Goal: Task Accomplishment & Management: Complete application form

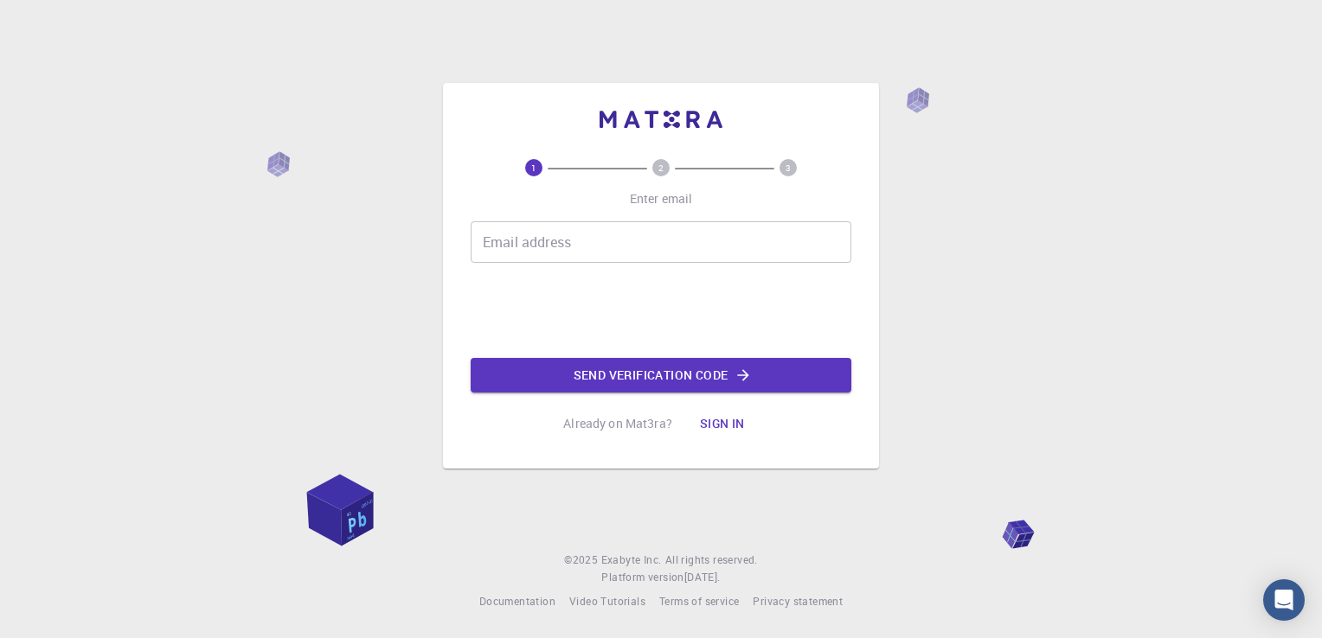
drag, startPoint x: 0, startPoint y: 0, endPoint x: 514, endPoint y: 240, distance: 567.0
click at [514, 240] on input "Email address" at bounding box center [661, 242] width 381 height 42
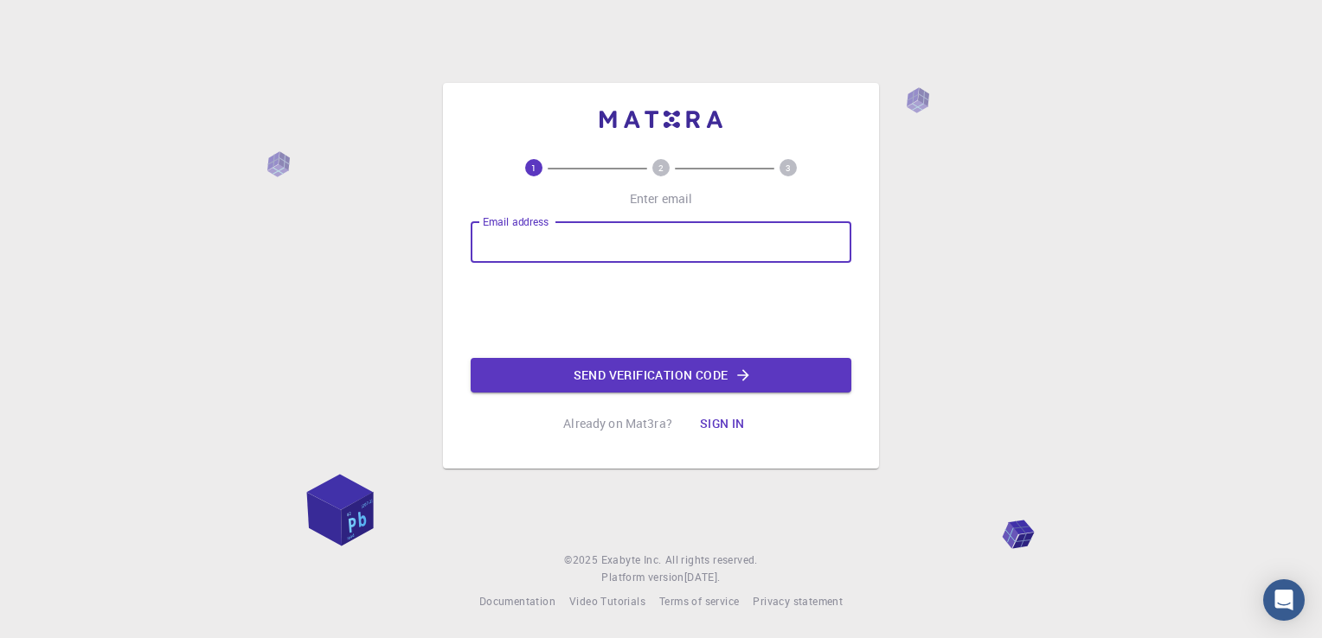
type input "smolealdo@gmail.com"
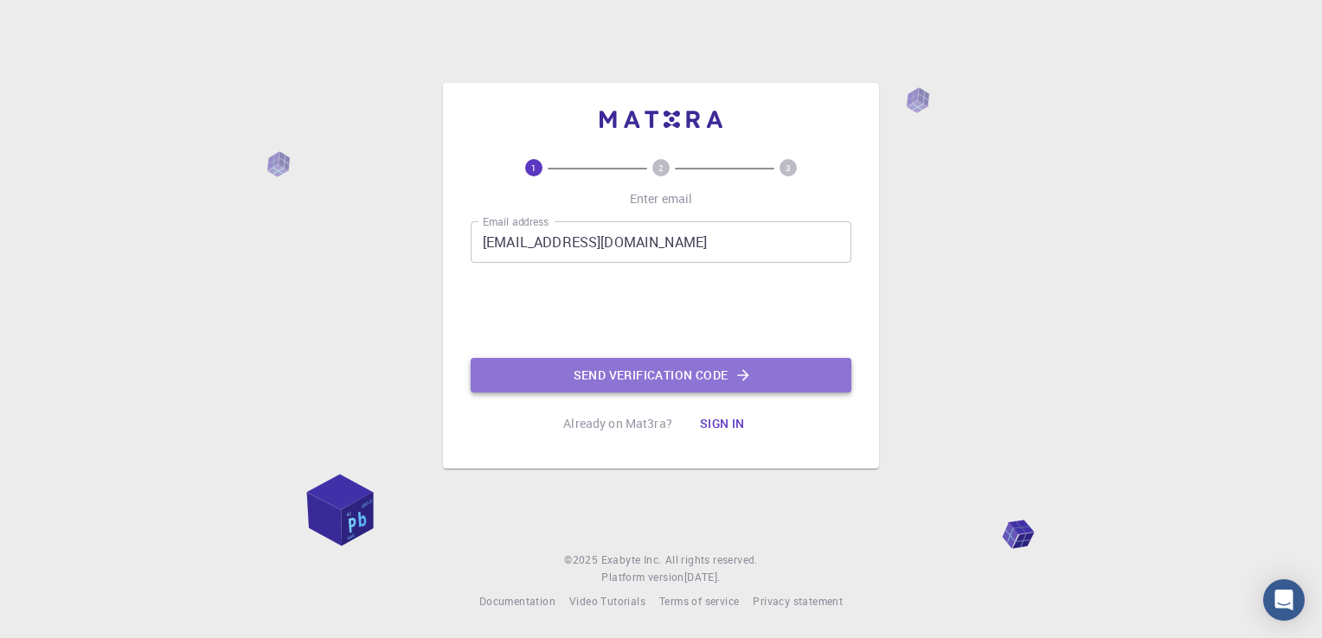
click at [629, 389] on button "Send verification code" at bounding box center [661, 375] width 381 height 35
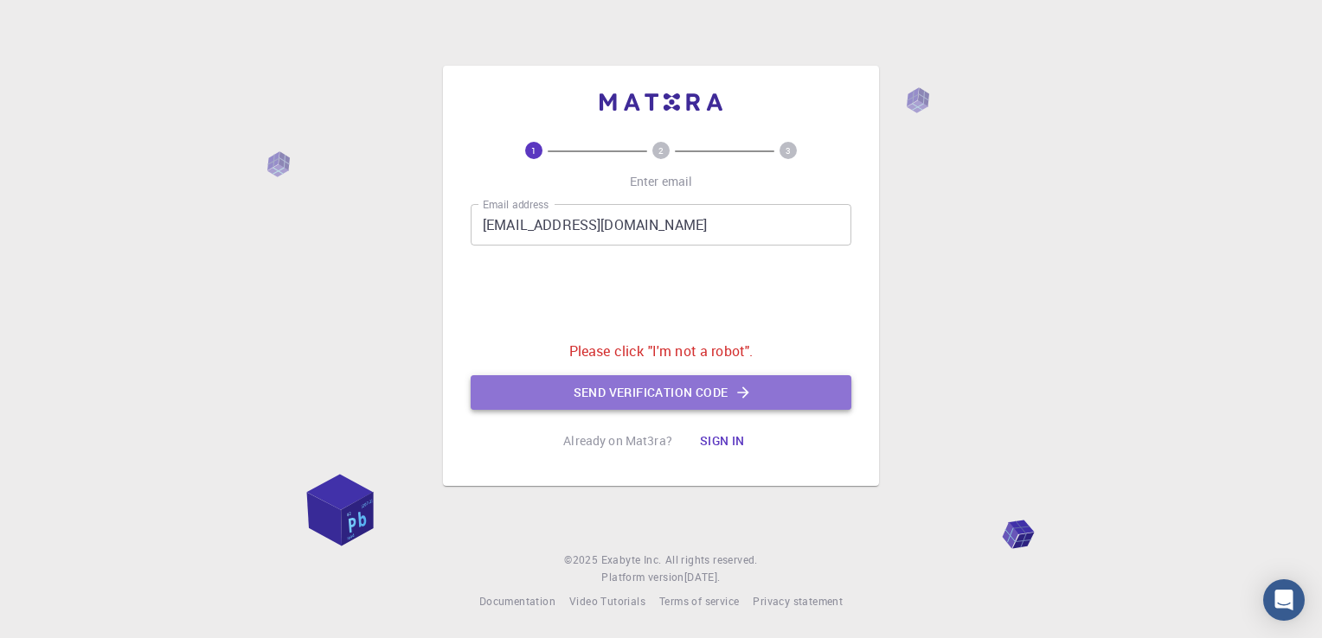
click at [668, 400] on button "Send verification code" at bounding box center [661, 392] width 381 height 35
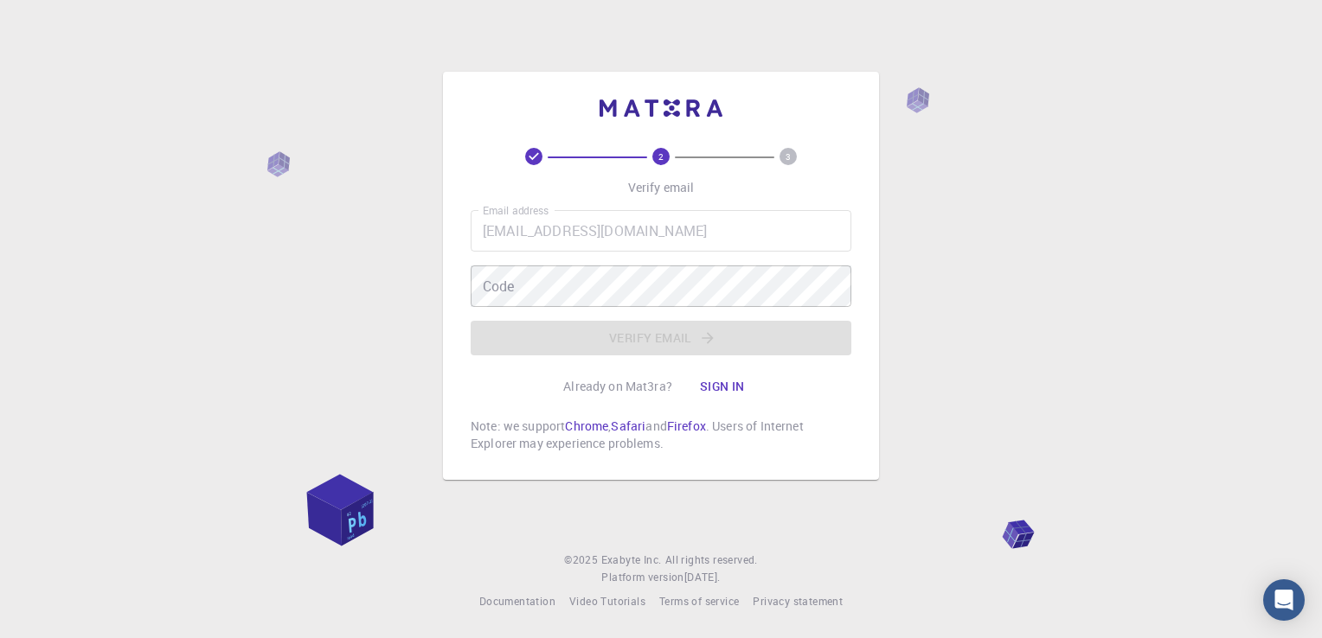
drag, startPoint x: 1279, startPoint y: 2, endPoint x: 948, endPoint y: 310, distance: 451.8
click at [948, 310] on div "2 3 Verify email Email address smolealdo@gmail.com Email address Code Code Veri…" at bounding box center [661, 319] width 1322 height 638
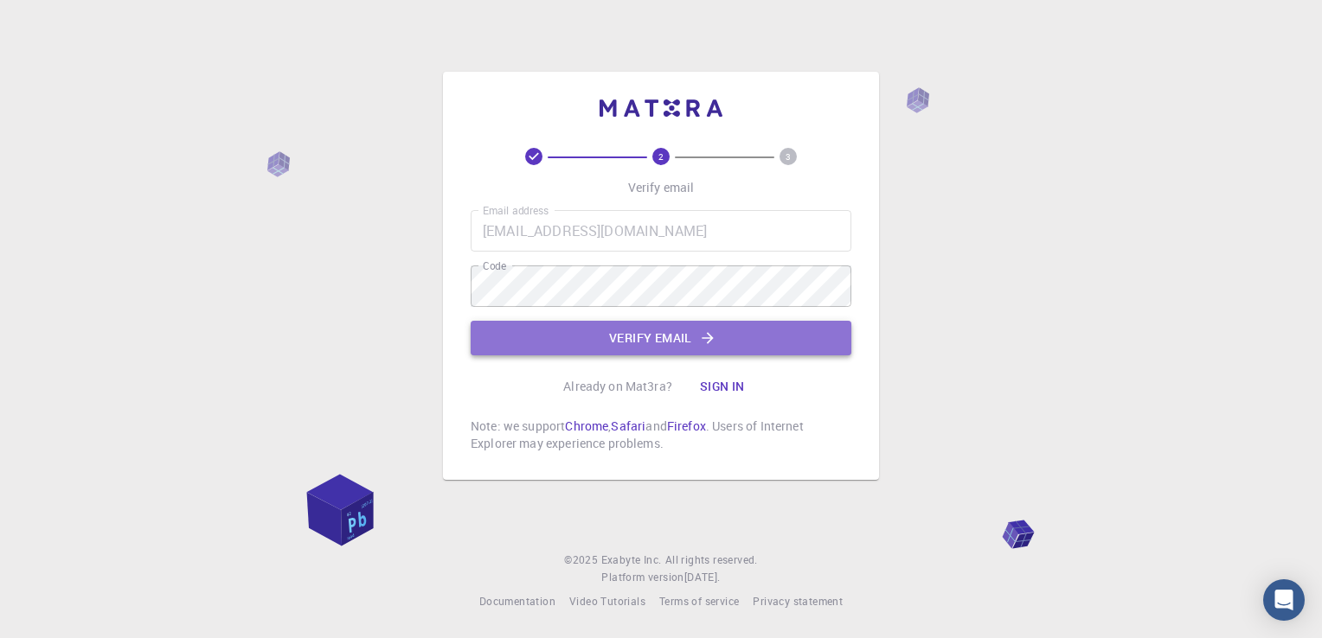
click at [587, 324] on button "Verify email" at bounding box center [661, 338] width 381 height 35
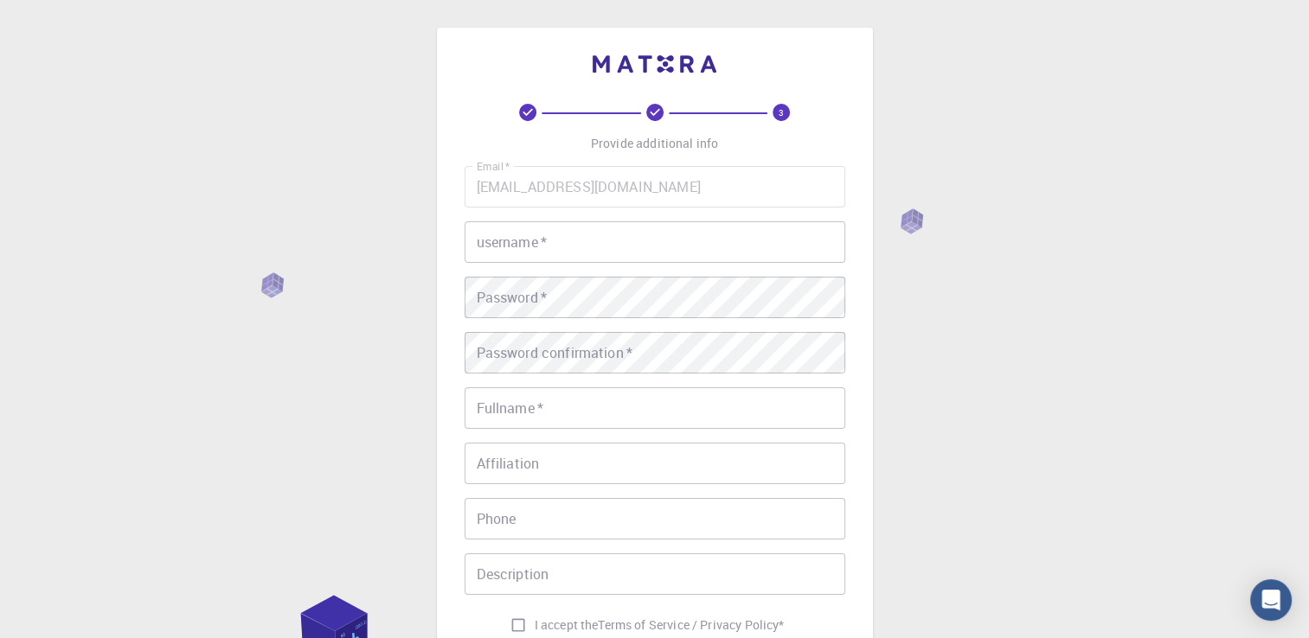
click at [508, 256] on input "username   *" at bounding box center [655, 242] width 381 height 42
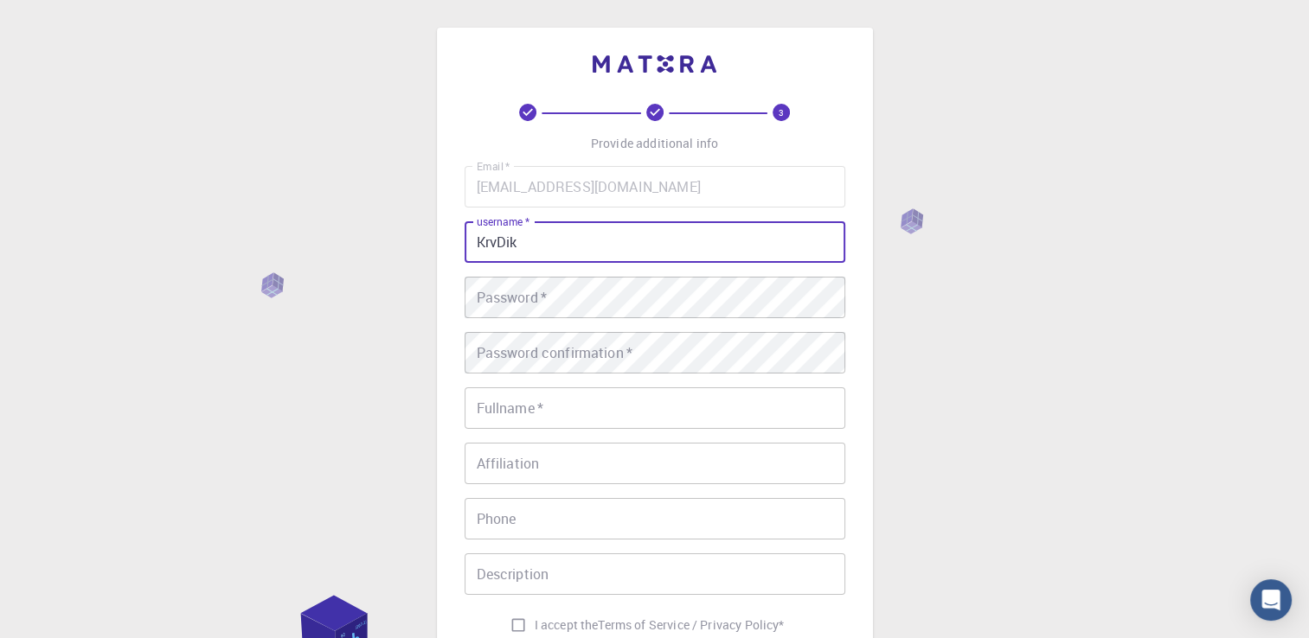
type input "KrvDik"
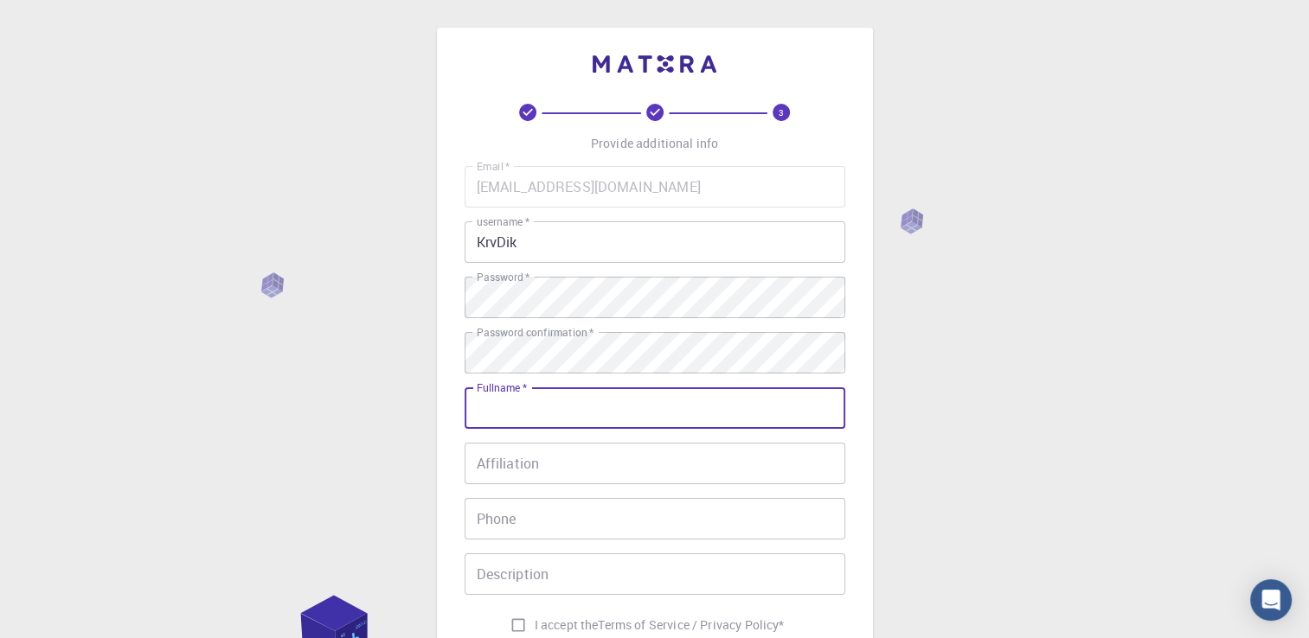
click at [690, 398] on input "Fullname   *" at bounding box center [655, 409] width 381 height 42
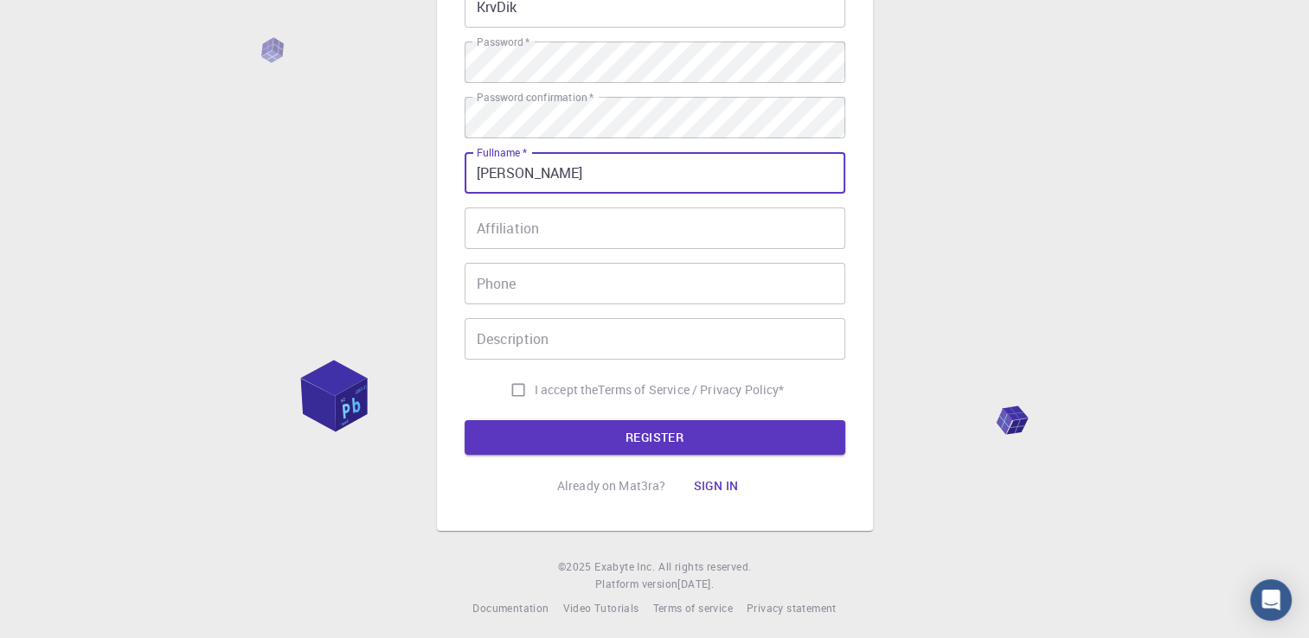
scroll to position [241, 0]
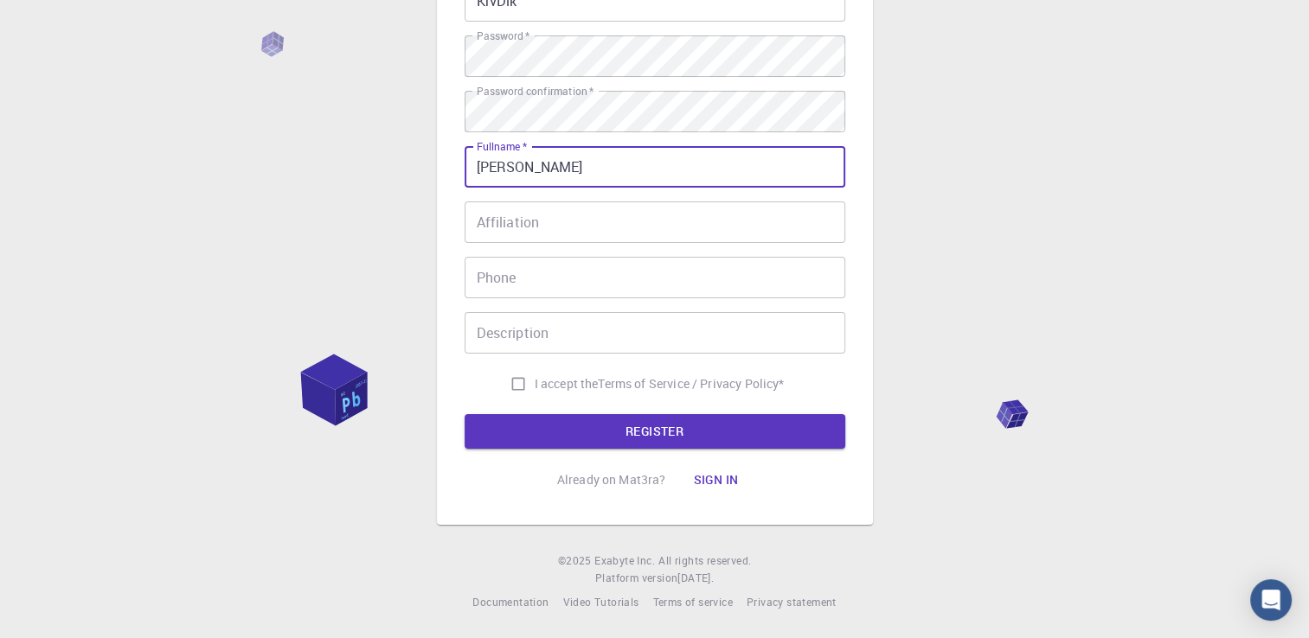
type input "Aldo Smole"
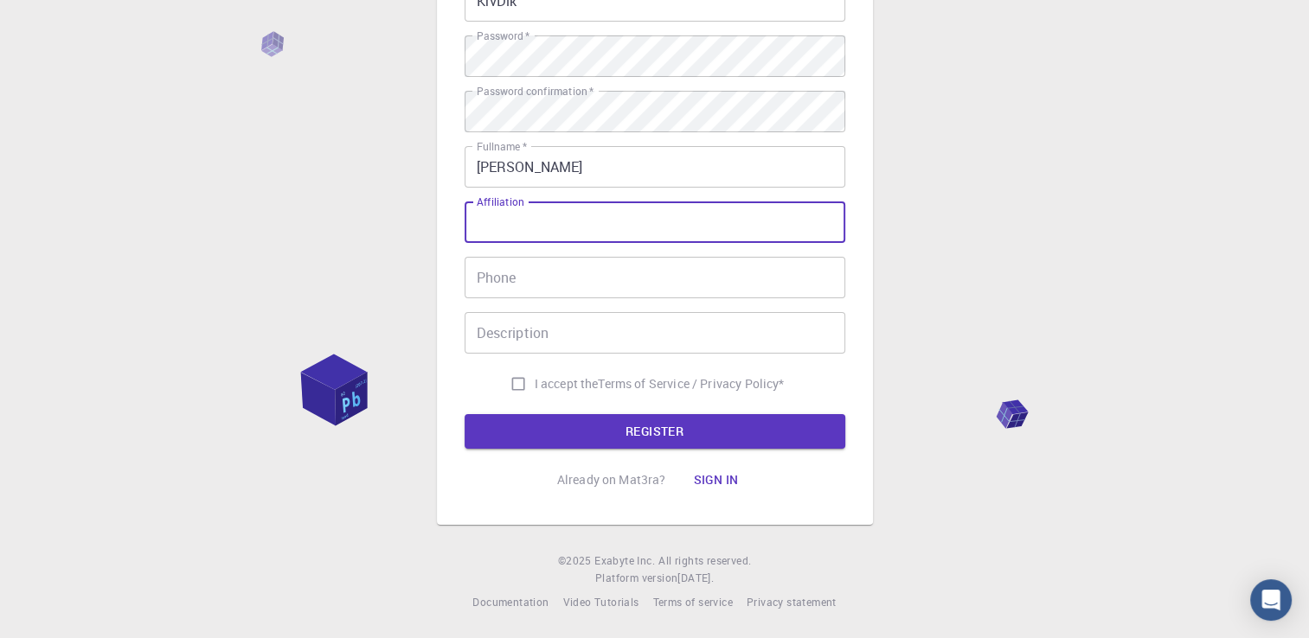
click at [526, 221] on input "Affiliation" at bounding box center [655, 223] width 381 height 42
type input "Stan"
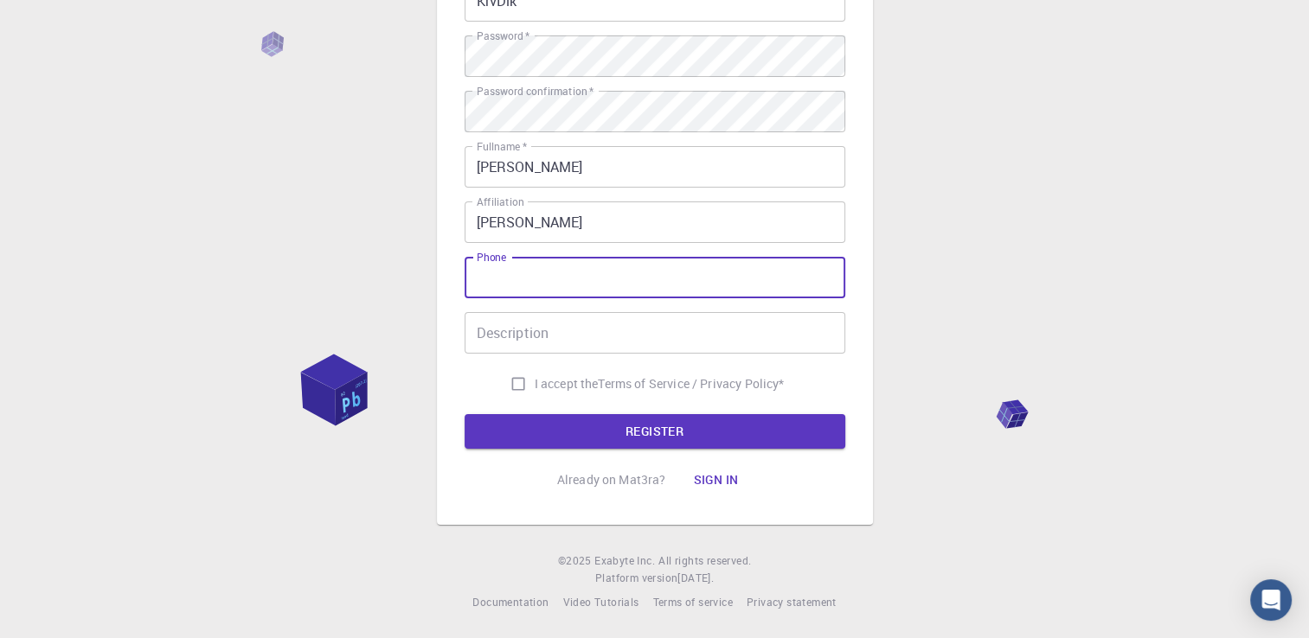
click at [528, 275] on input "Phone" at bounding box center [655, 278] width 381 height 42
type input "+385958457006"
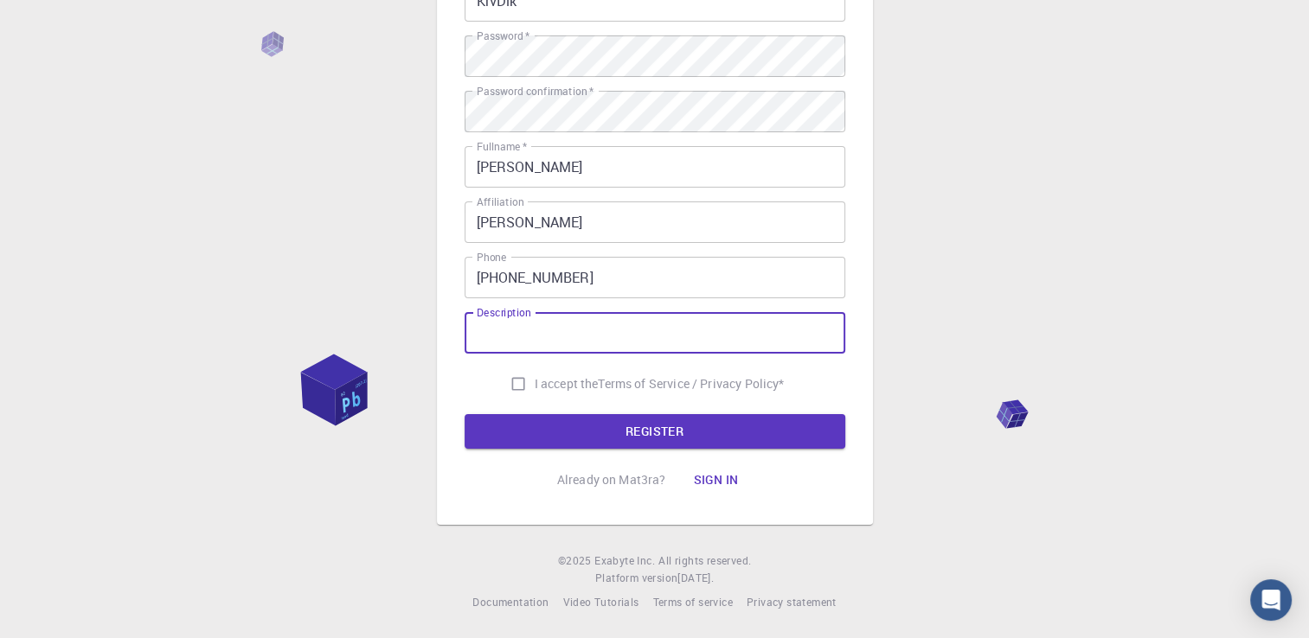
click at [541, 344] on input "Description" at bounding box center [655, 333] width 381 height 42
type input "neznam"
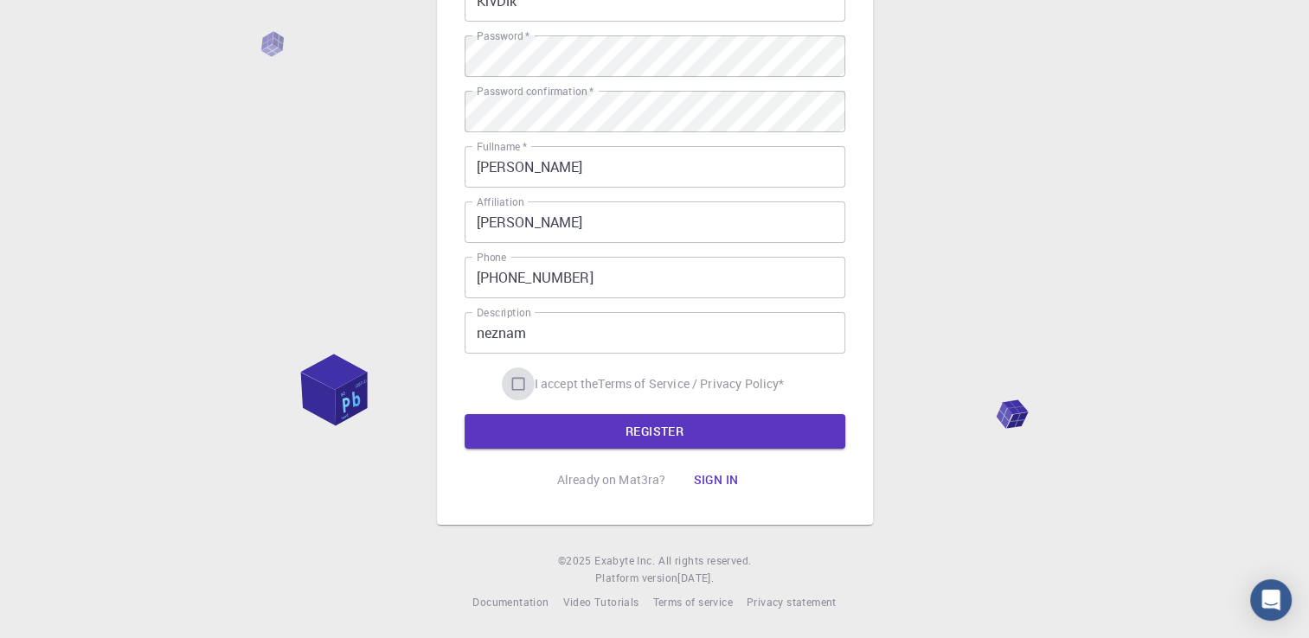
click at [519, 380] on input "I accept the Terms of Service / Privacy Policy *" at bounding box center [518, 384] width 33 height 33
checkbox input "true"
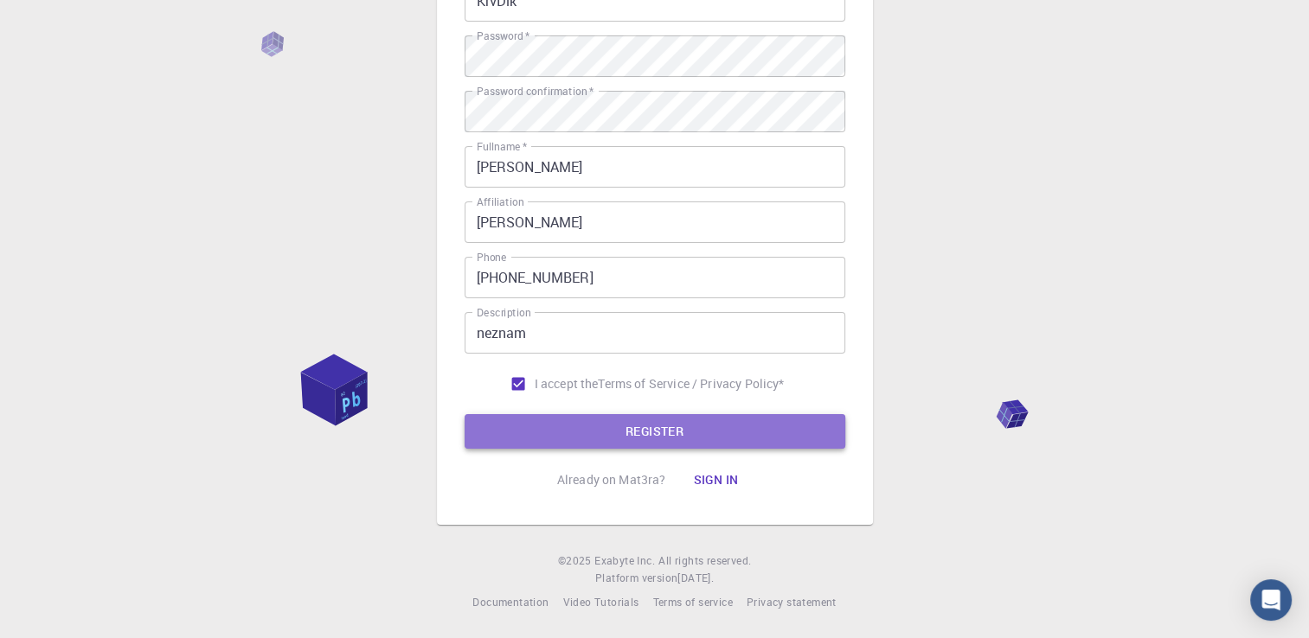
click at [589, 424] on button "REGISTER" at bounding box center [655, 431] width 381 height 35
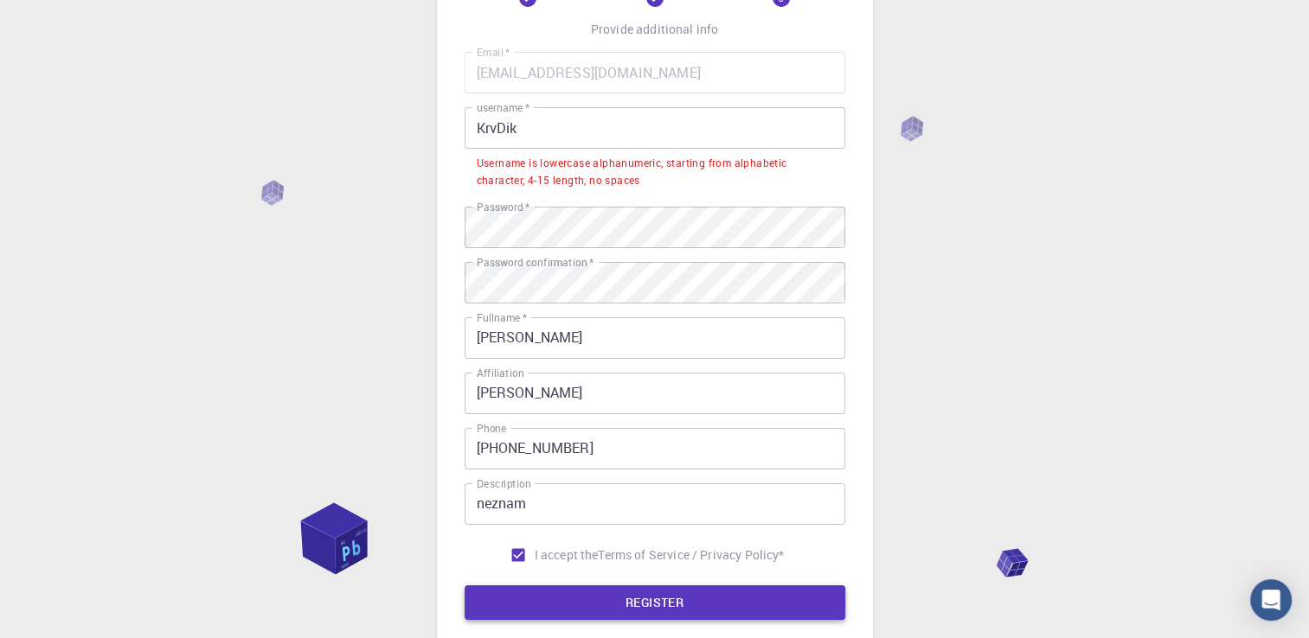
scroll to position [113, 0]
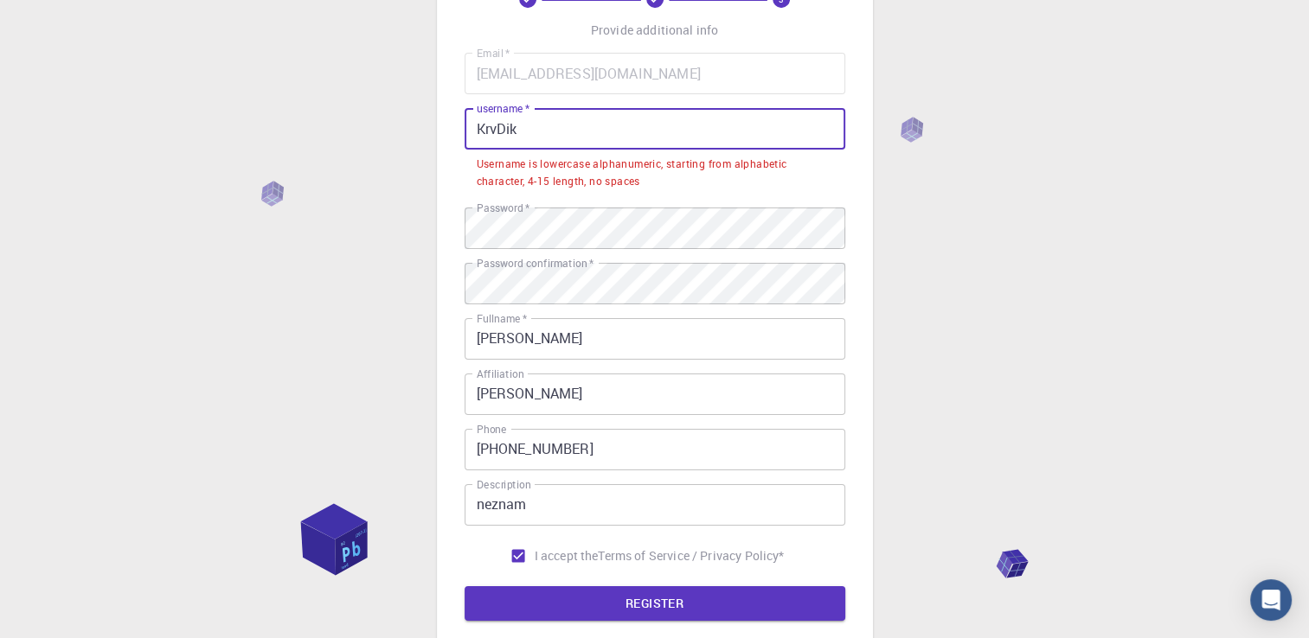
click at [620, 127] on input "KrvDik" at bounding box center [655, 129] width 381 height 42
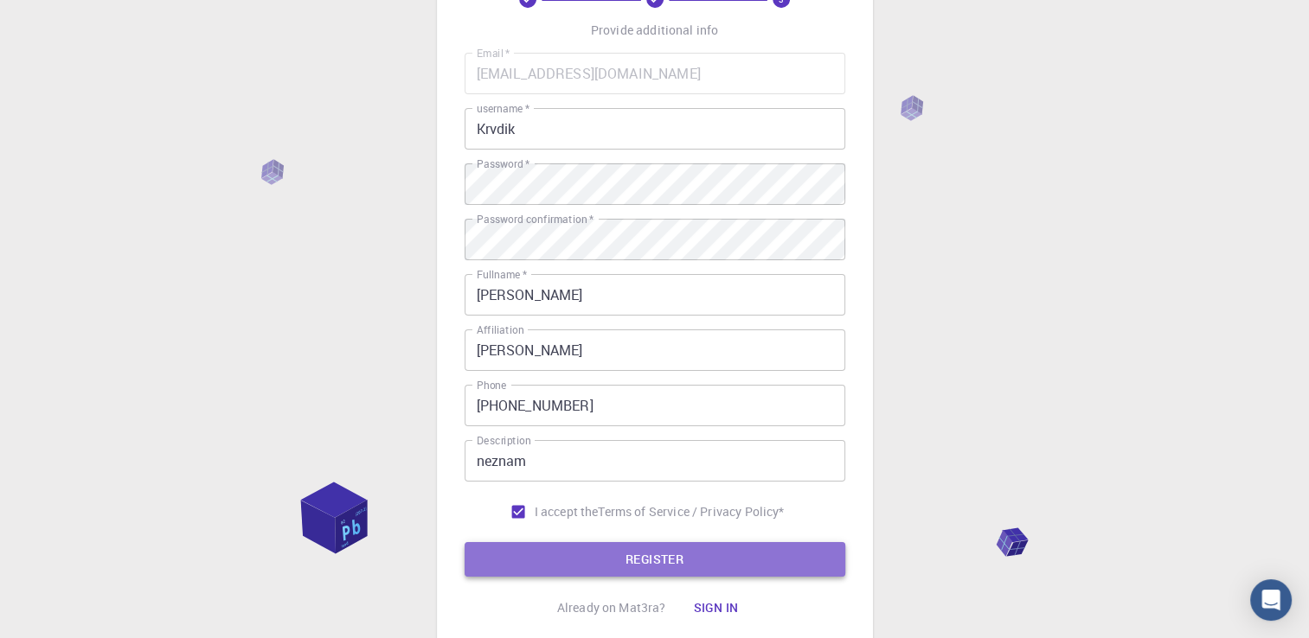
click at [516, 566] on button "REGISTER" at bounding box center [655, 559] width 381 height 35
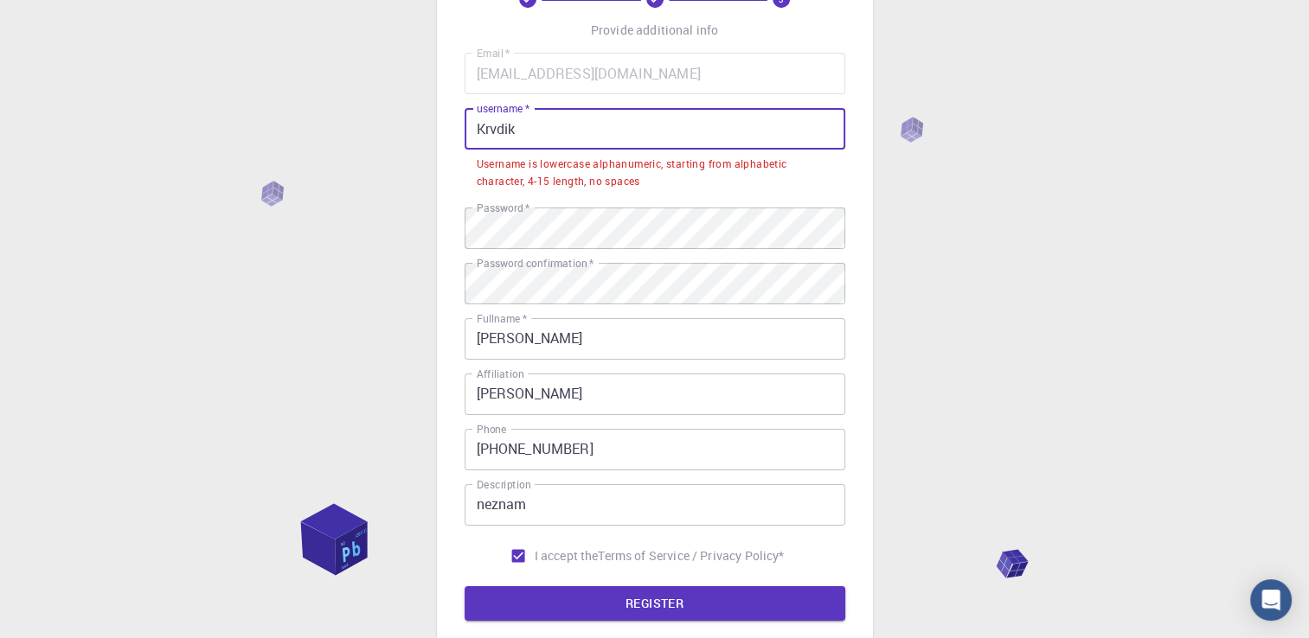
click at [562, 139] on input "Krvdik" at bounding box center [655, 129] width 381 height 42
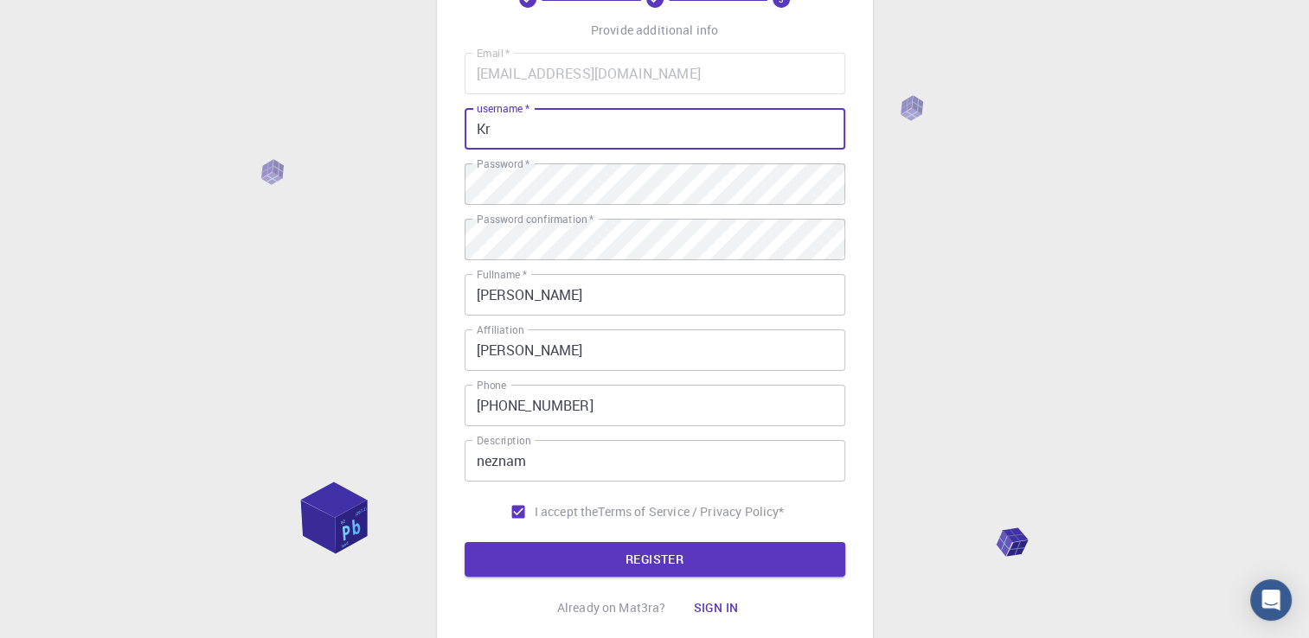
type input "K"
type input "krvdik"
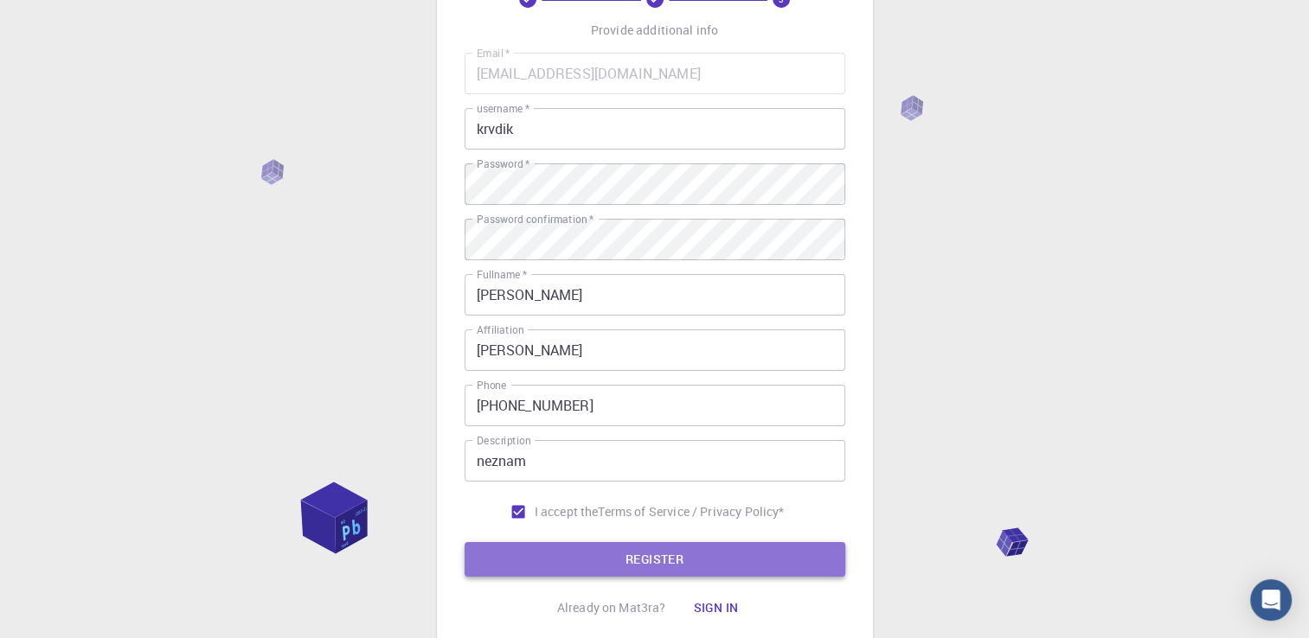
click at [556, 570] on button "REGISTER" at bounding box center [655, 559] width 381 height 35
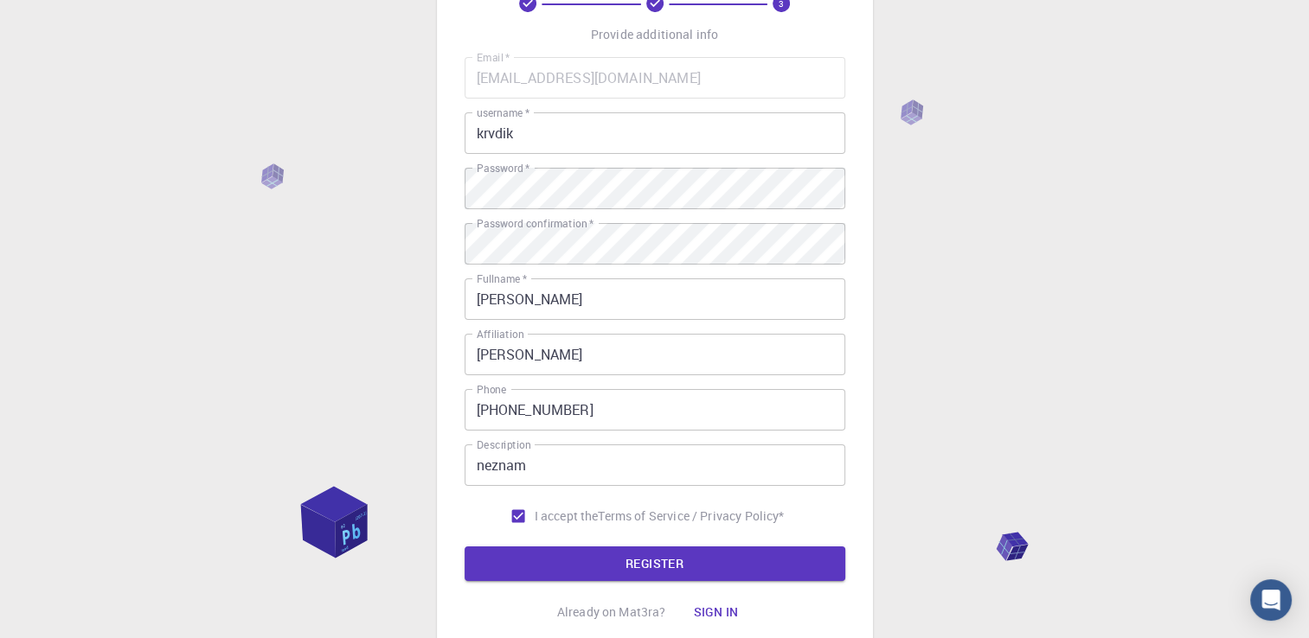
scroll to position [189, 0]
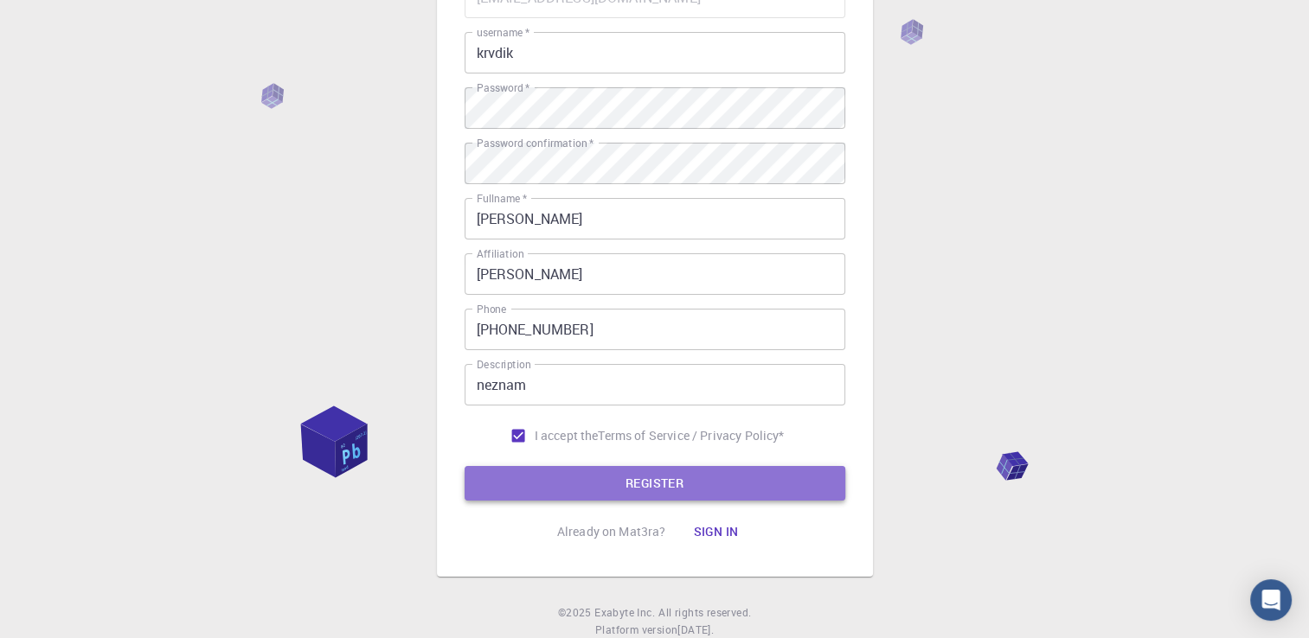
click at [624, 483] on button "REGISTER" at bounding box center [655, 483] width 381 height 35
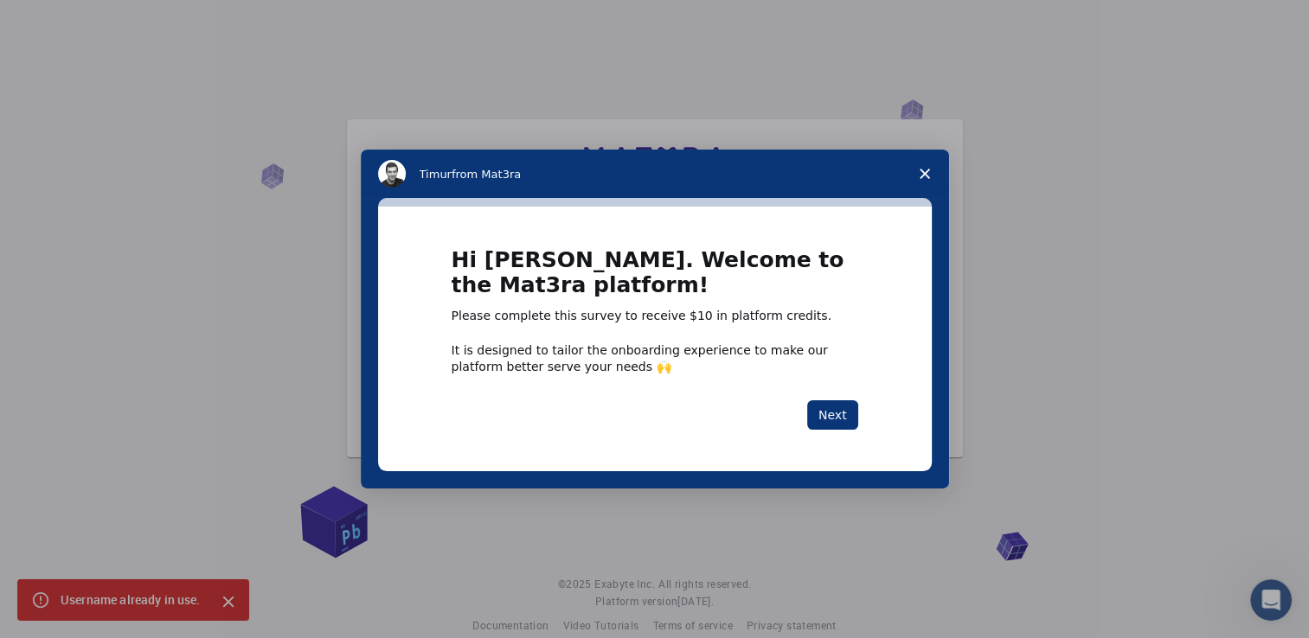
click at [907, 176] on span "Close survey" at bounding box center [925, 174] width 48 height 48
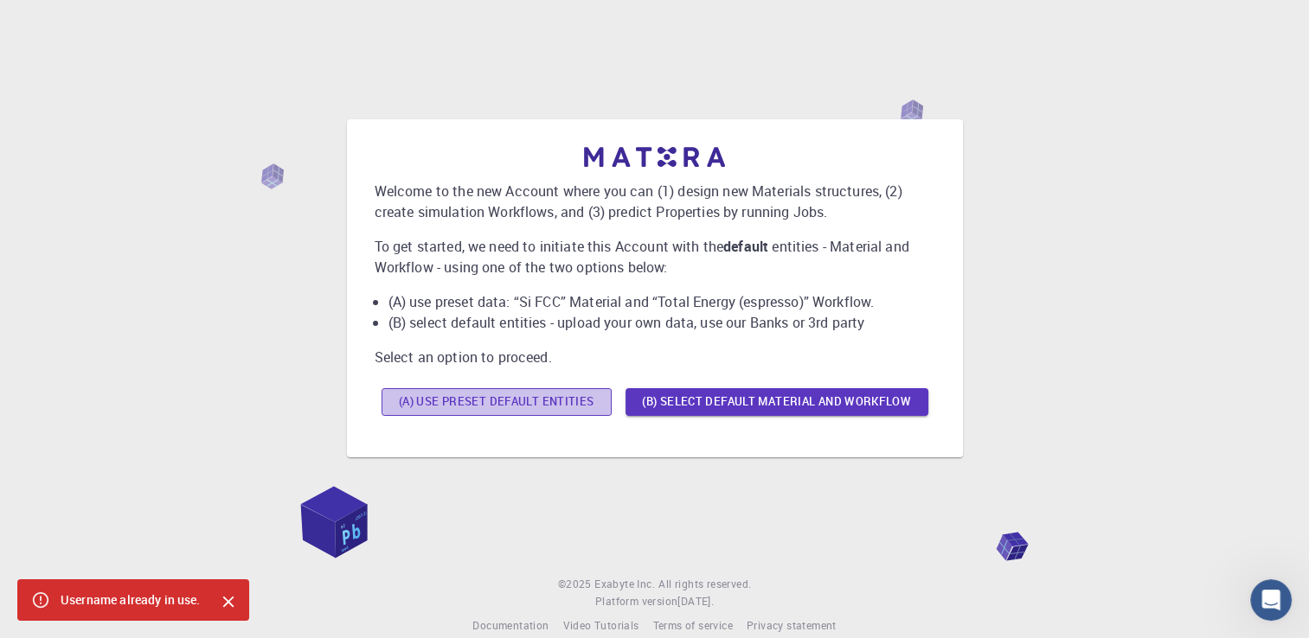
click at [580, 398] on button "(A) Use preset default entities" at bounding box center [497, 402] width 230 height 28
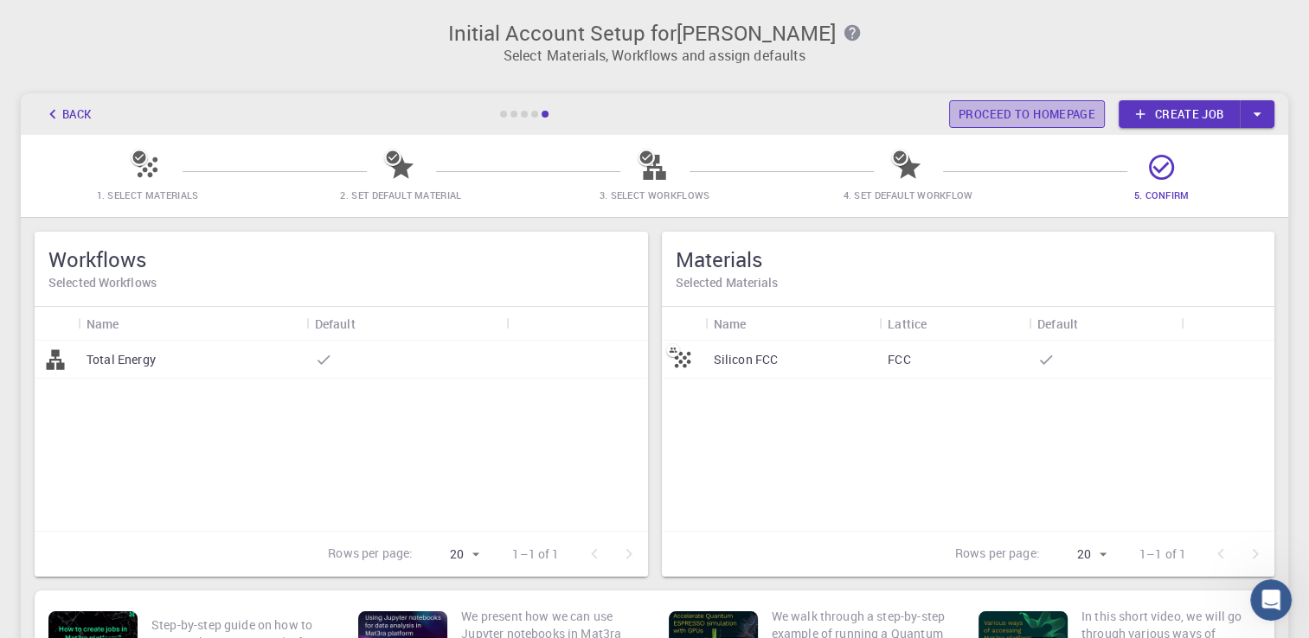
click at [994, 106] on link "Proceed to homepage" at bounding box center [1027, 114] width 156 height 28
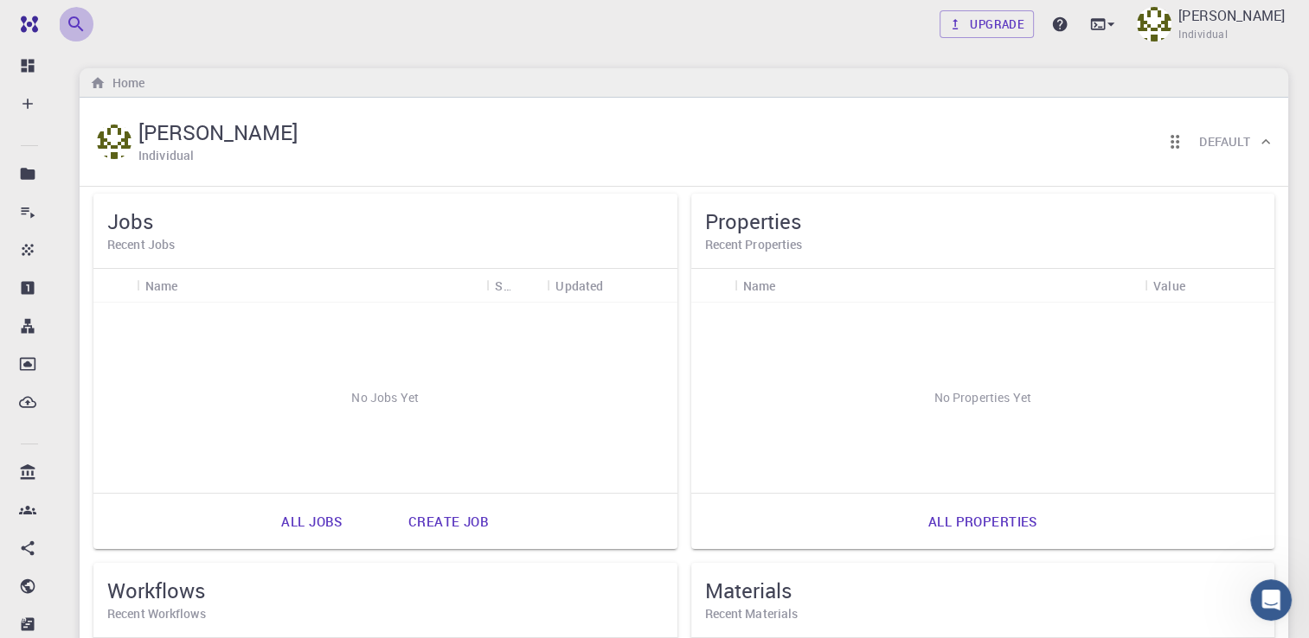
click at [73, 22] on icon "button" at bounding box center [76, 24] width 21 height 21
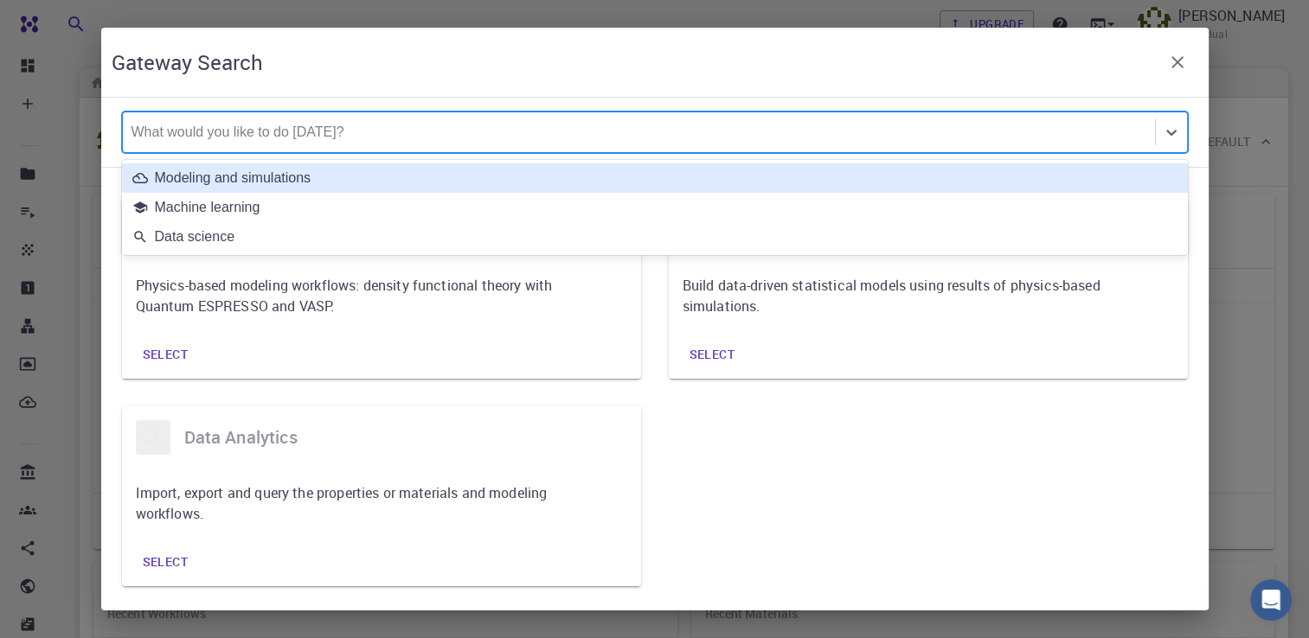
click at [246, 124] on div at bounding box center [639, 132] width 1015 height 19
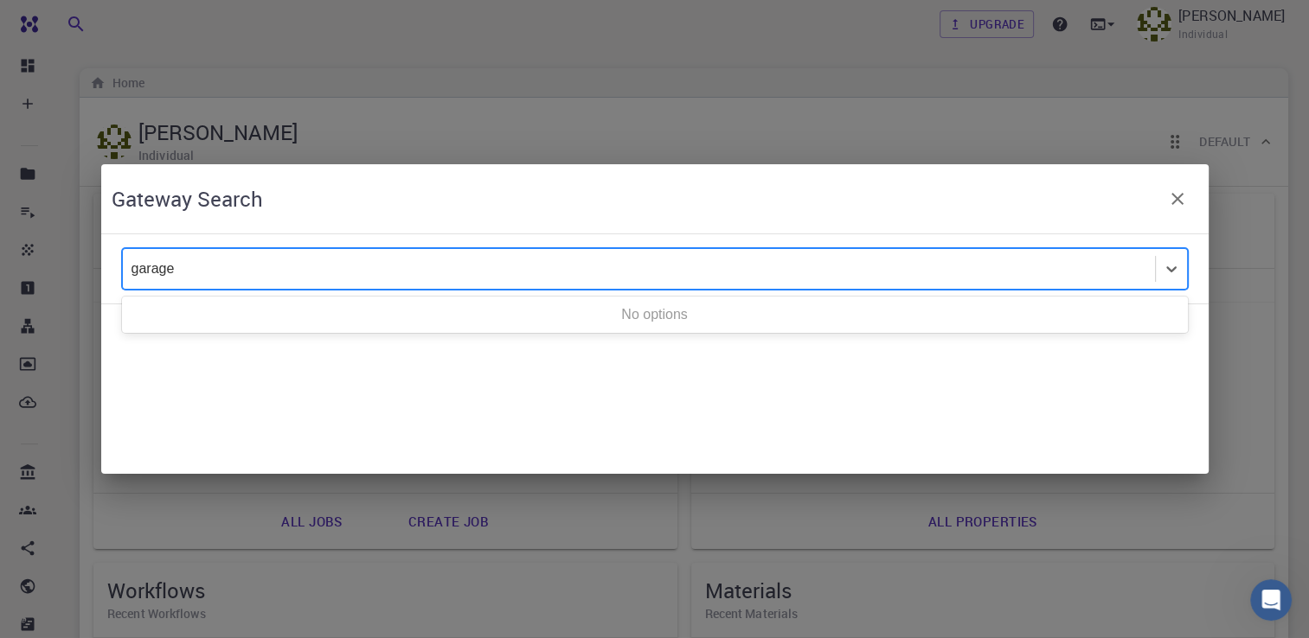
type input "garage"
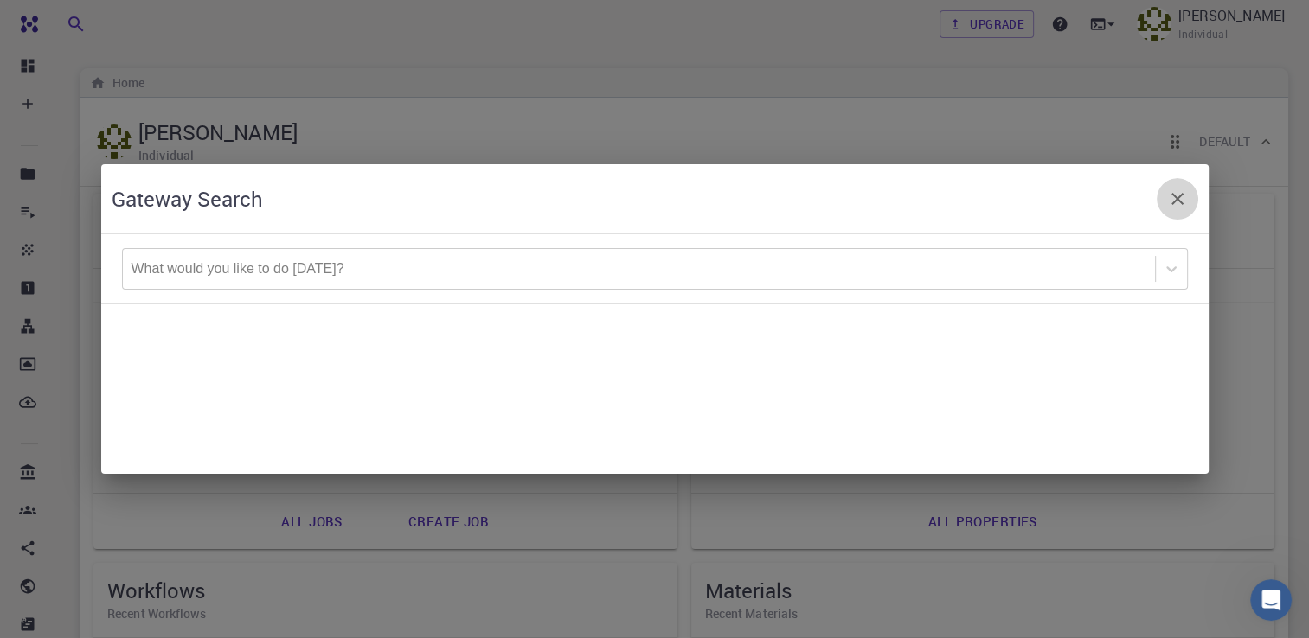
click at [1175, 192] on icon "button" at bounding box center [1177, 199] width 21 height 21
